Goal: Information Seeking & Learning: Learn about a topic

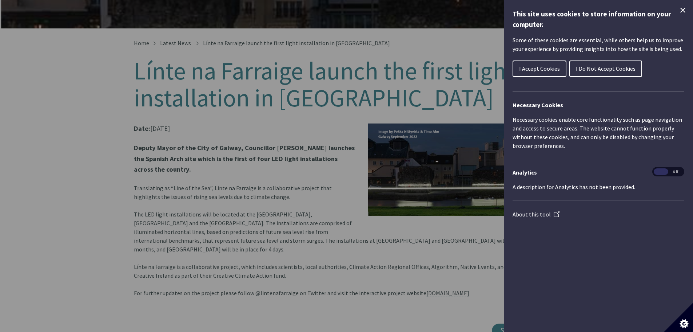
scroll to position [134, 0]
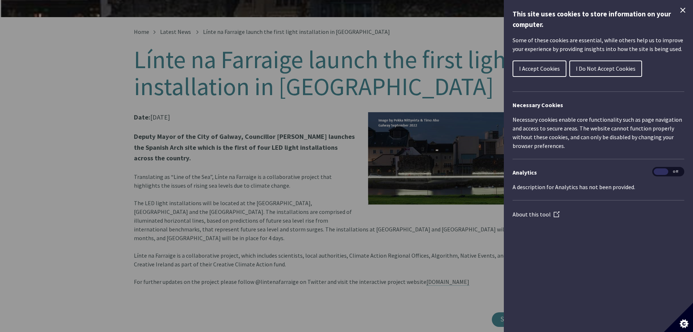
click at [219, 168] on div "Cookie preferences" at bounding box center [346, 166] width 693 height 332
click at [148, 55] on div "Cookie preferences" at bounding box center [346, 166] width 693 height 332
click at [685, 6] on icon "Close Cookie Control" at bounding box center [683, 10] width 9 height 9
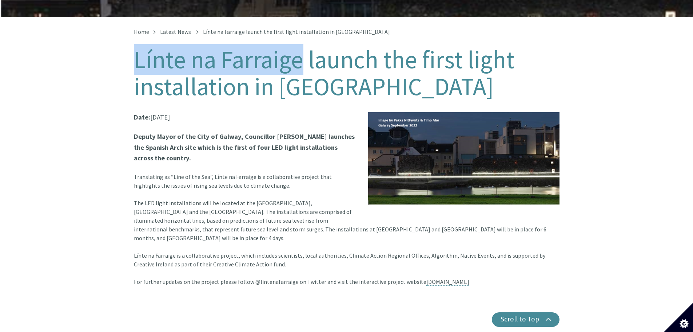
drag, startPoint x: 136, startPoint y: 51, endPoint x: 303, endPoint y: 46, distance: 167.5
click at [303, 46] on h1 "Línte na Farraige launch the first light installation in [GEOGRAPHIC_DATA]" at bounding box center [347, 73] width 426 height 54
copy h1 "Línte na Farraige"
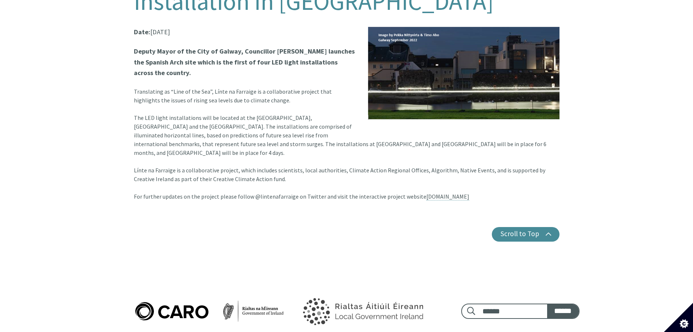
scroll to position [207, 0]
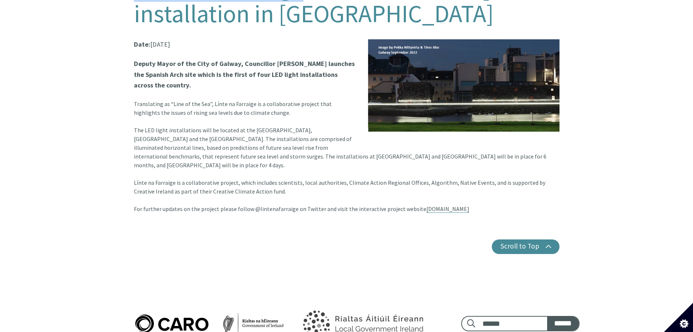
click at [451, 205] on link "[DOMAIN_NAME]" at bounding box center [448, 209] width 43 height 8
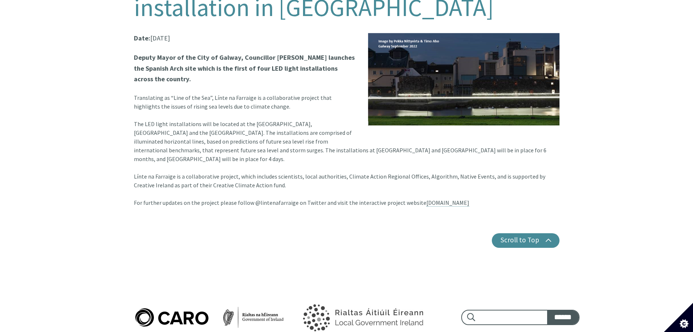
scroll to position [177, 0]
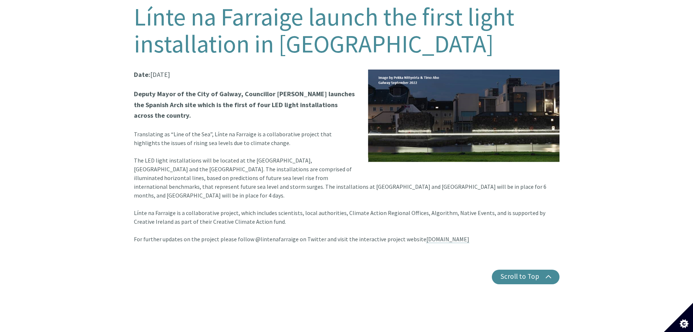
click at [441, 129] on img at bounding box center [464, 115] width 192 height 93
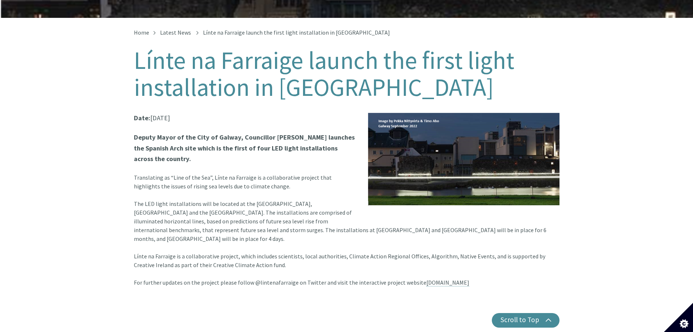
scroll to position [146, 0]
